Goal: Task Accomplishment & Management: Manage account settings

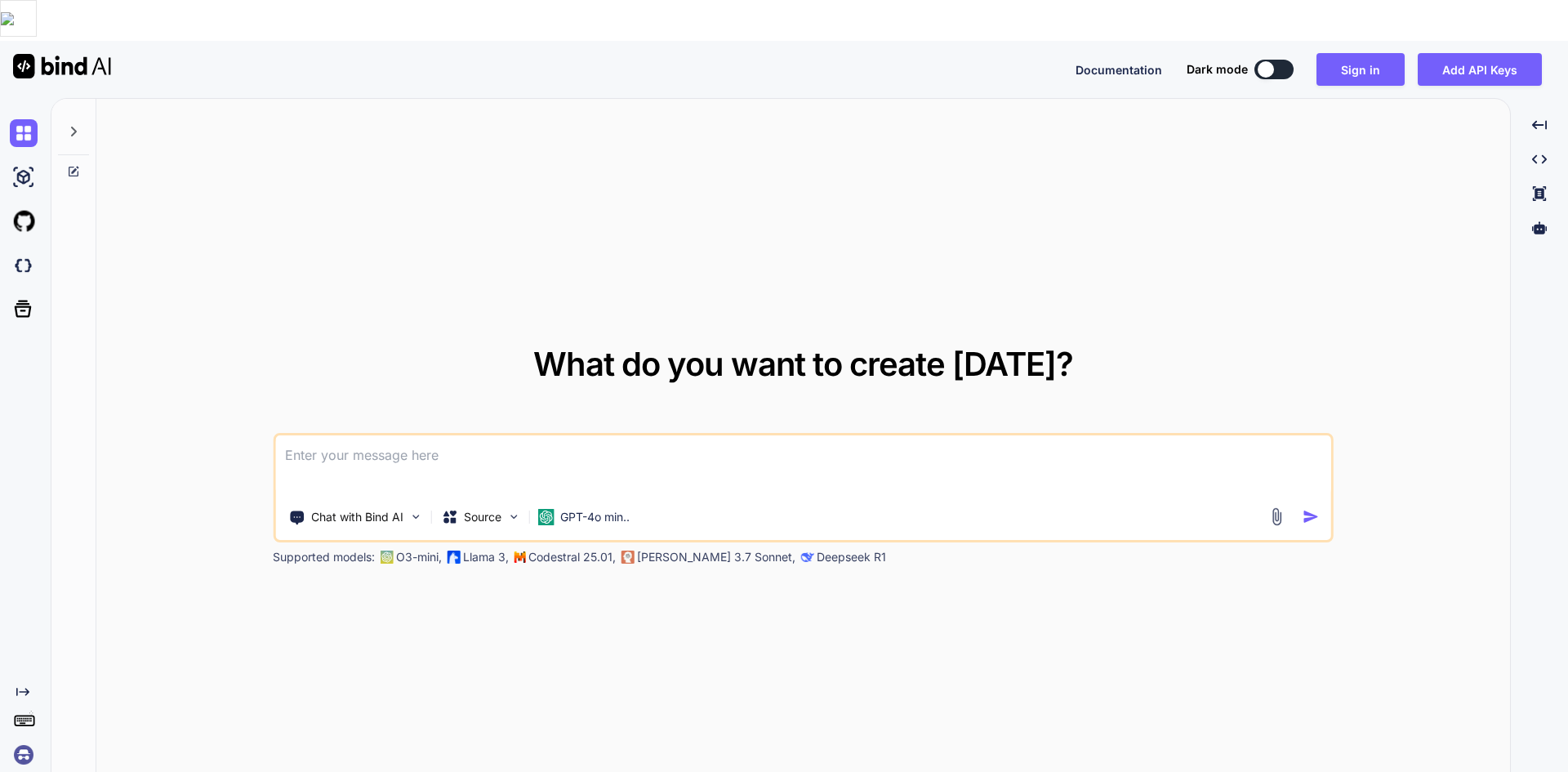
type textarea "x"
click at [1357, 53] on button "Sign in" at bounding box center [1360, 69] width 88 height 33
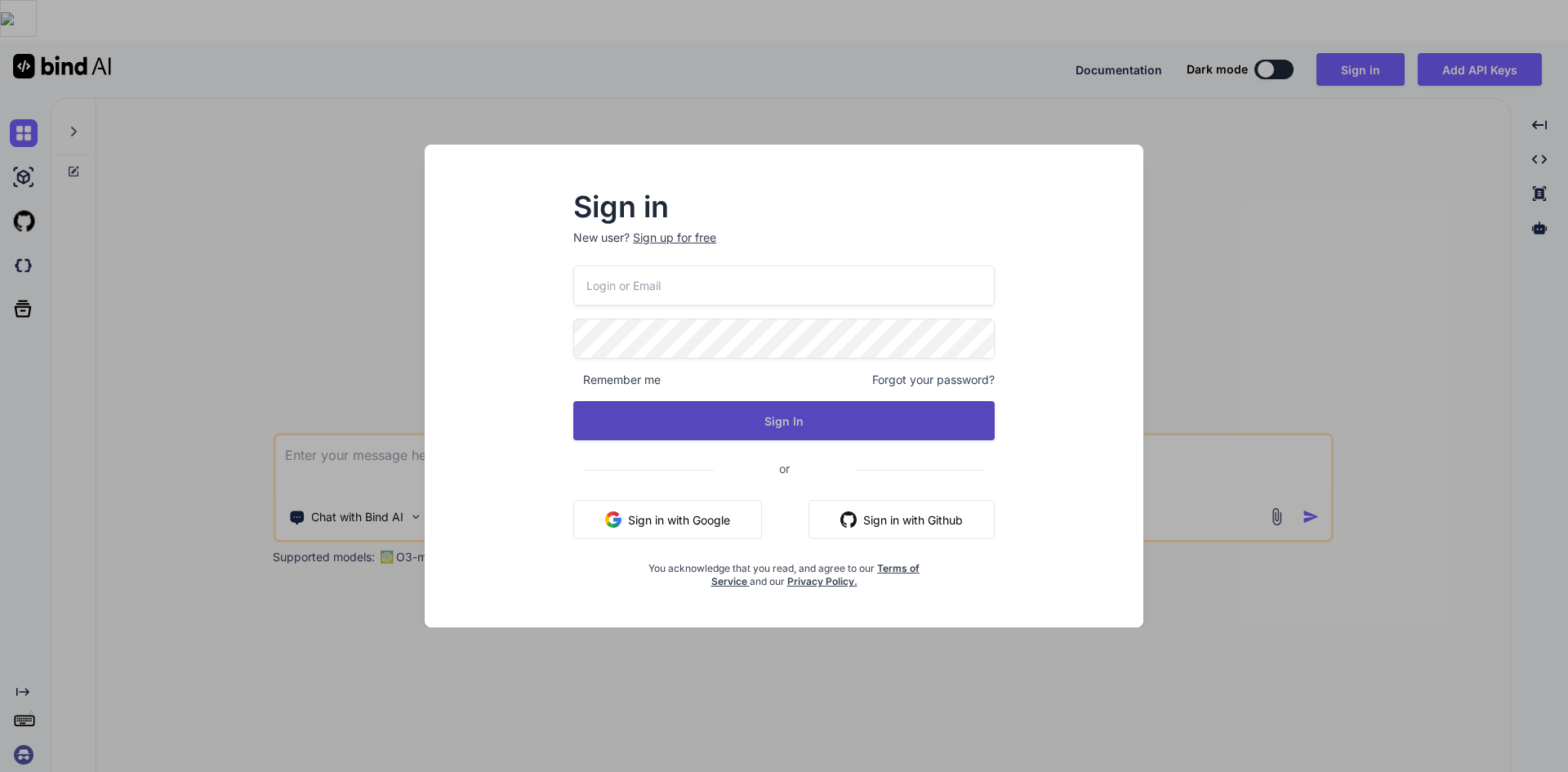
type input "[EMAIL_ADDRESS][DOMAIN_NAME]"
click at [725, 418] on button "Sign In" at bounding box center [783, 420] width 421 height 39
click at [724, 416] on button "Sign In" at bounding box center [783, 420] width 421 height 39
click at [705, 426] on button "Sign In" at bounding box center [783, 420] width 421 height 39
type textarea "x"
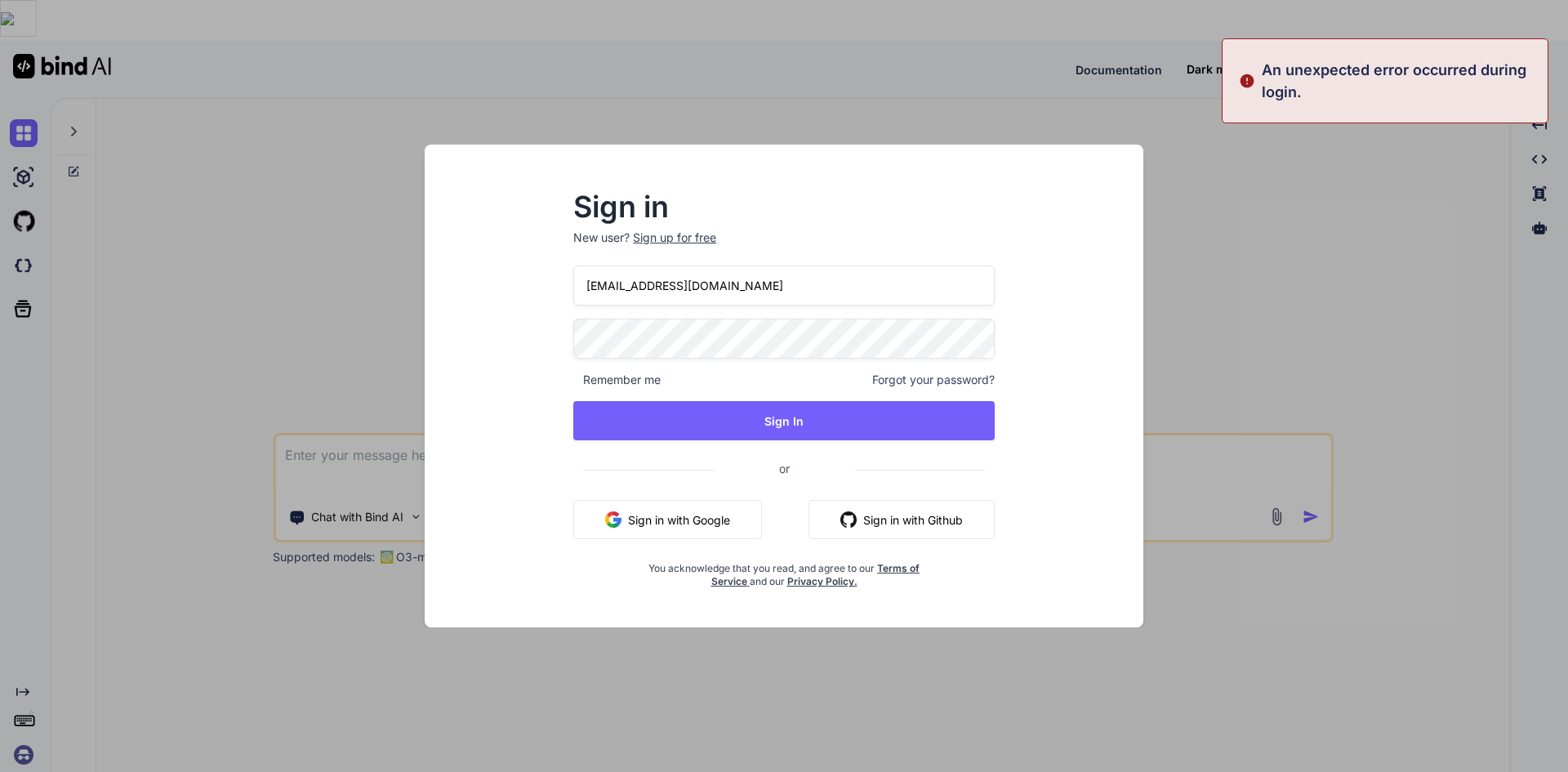
click at [1256, 83] on div "An unexpected error occurred during login." at bounding box center [1384, 80] width 326 height 85
